Goal: Find specific page/section

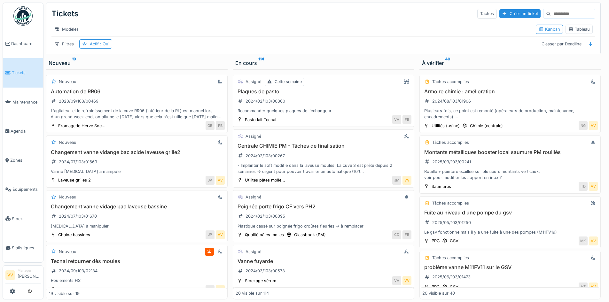
click at [6, 72] on icon at bounding box center [7, 73] width 5 height 4
click at [33, 68] on link "Tickets" at bounding box center [23, 72] width 40 height 29
